Goal: Find specific page/section: Find specific page/section

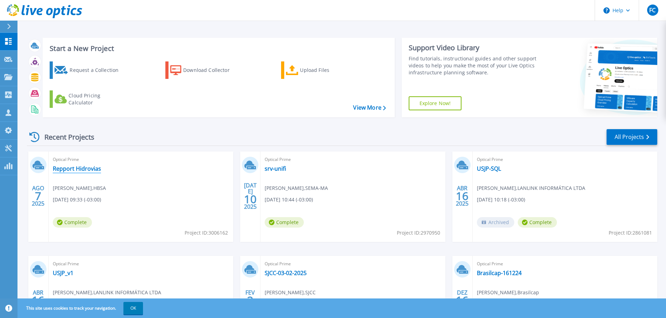
click at [85, 167] on link "Repport Hidrovias" at bounding box center [77, 168] width 48 height 7
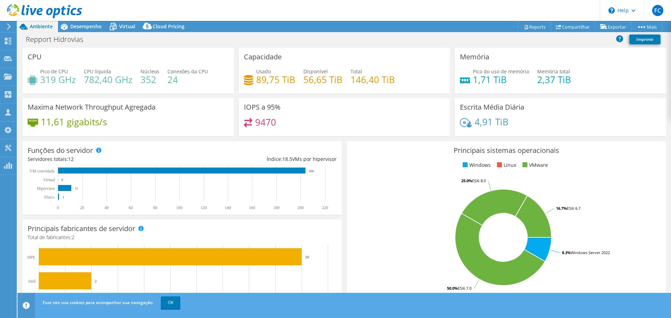
drag, startPoint x: 173, startPoint y: 303, endPoint x: 188, endPoint y: 277, distance: 30.2
click at [174, 303] on link "OK" at bounding box center [171, 303] width 20 height 13
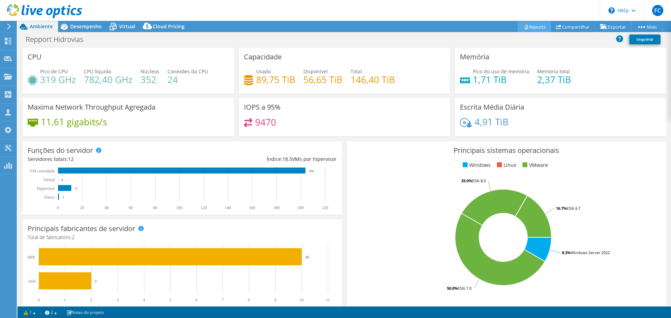
click at [531, 28] on link "Reports" at bounding box center [535, 26] width 34 height 11
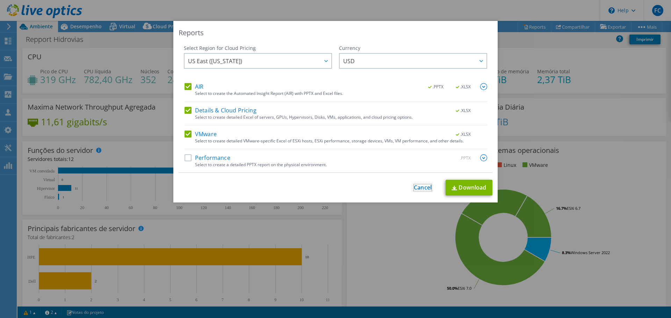
click at [417, 189] on link "Cancel" at bounding box center [423, 188] width 18 height 7
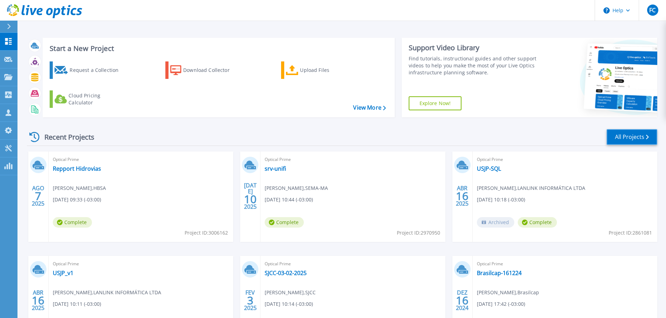
click at [626, 140] on link "All Projects" at bounding box center [631, 137] width 51 height 16
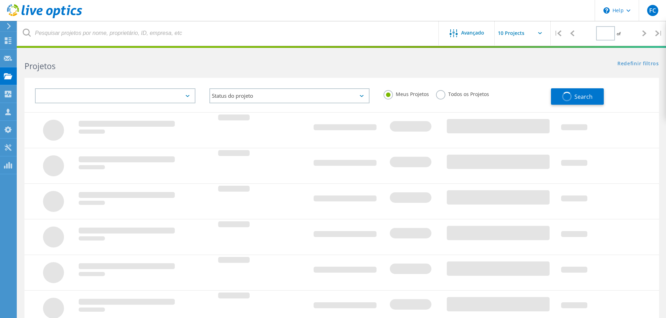
type input "1"
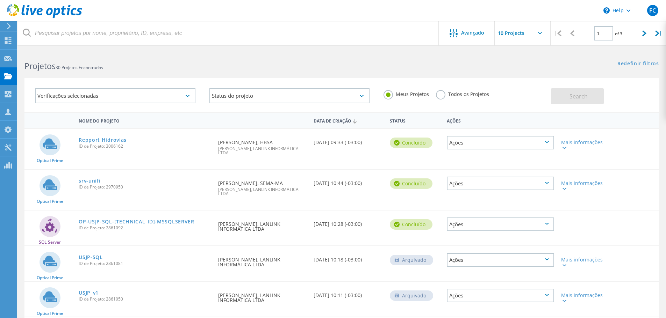
click at [551, 142] on div "Ações" at bounding box center [500, 143] width 107 height 14
click at [596, 129] on div "Mais informações" at bounding box center [582, 143] width 51 height 28
